Goal: Task Accomplishment & Management: Manage account settings

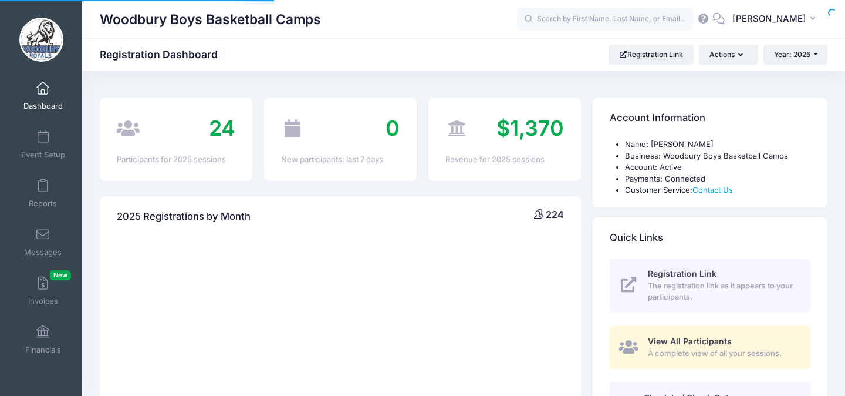
select select
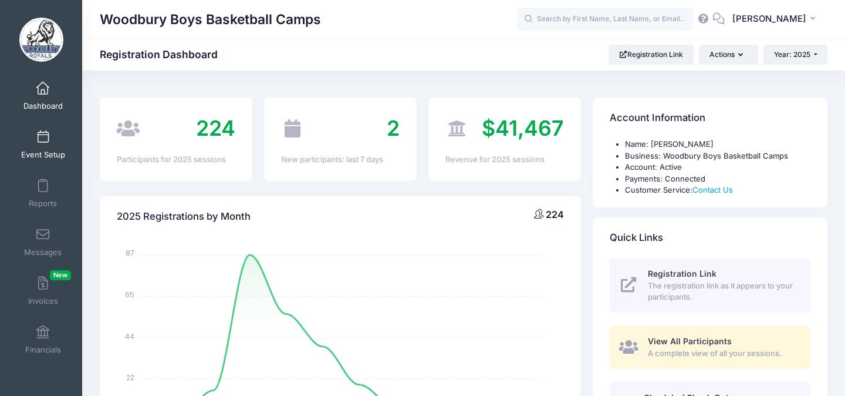
click at [43, 136] on span at bounding box center [43, 137] width 0 height 13
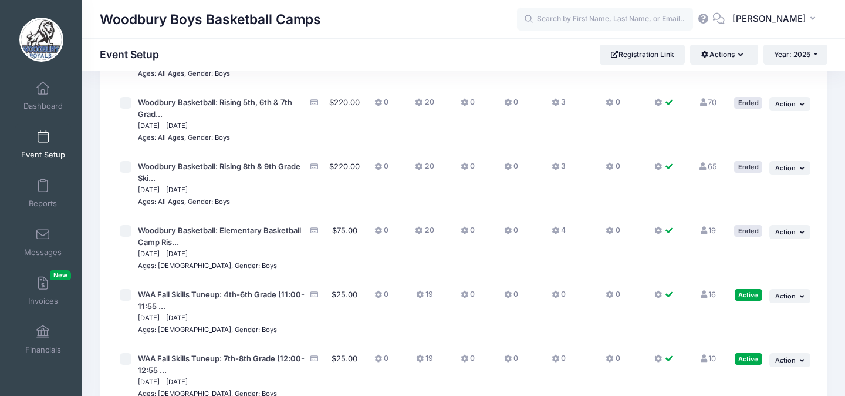
scroll to position [233, 0]
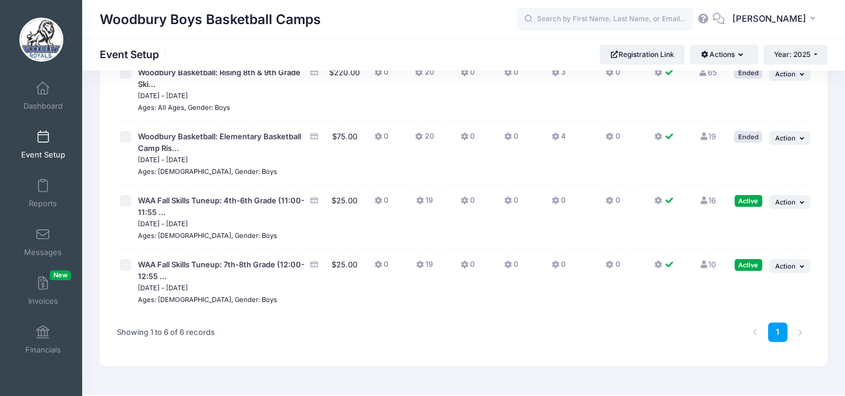
click at [423, 265] on button "19" at bounding box center [424, 267] width 17 height 17
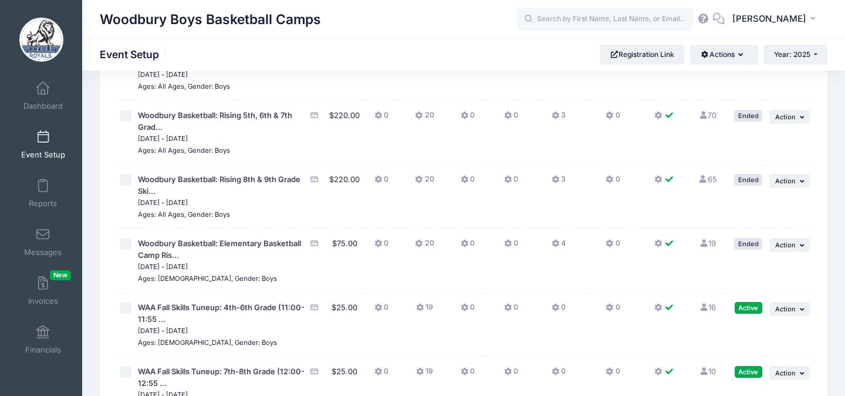
scroll to position [252, 0]
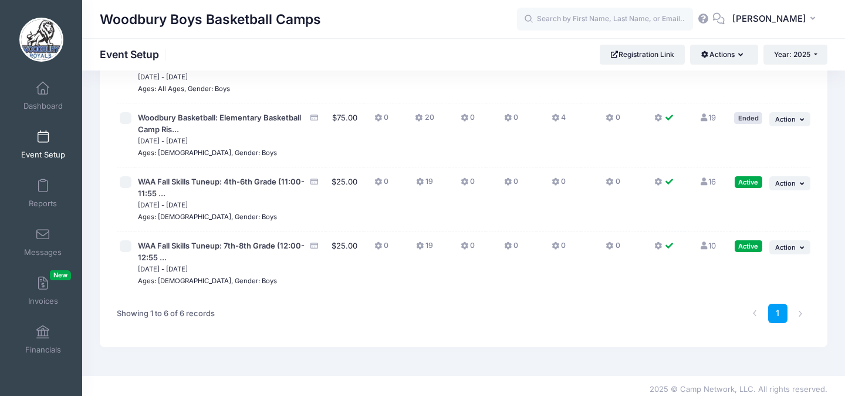
click at [707, 245] on link "10 Full" at bounding box center [707, 245] width 17 height 9
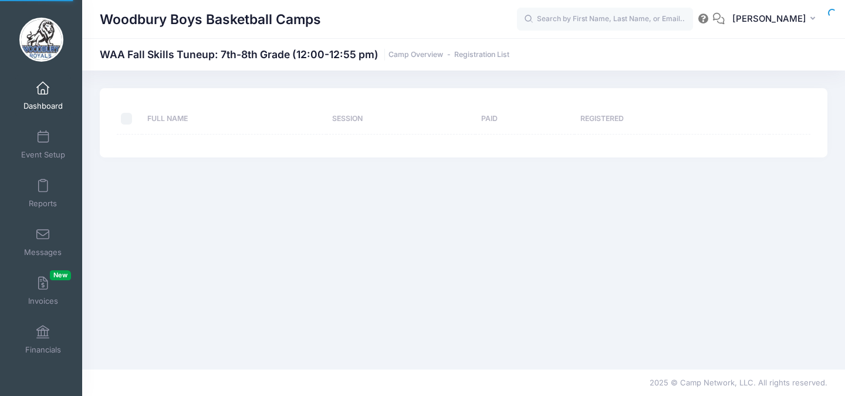
select select "10"
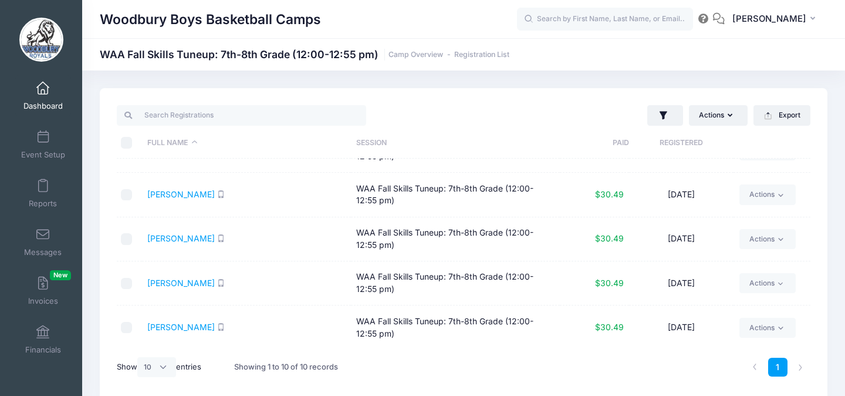
scroll to position [252, 0]
